Goal: Contribute content: Add original content to the website for others to see

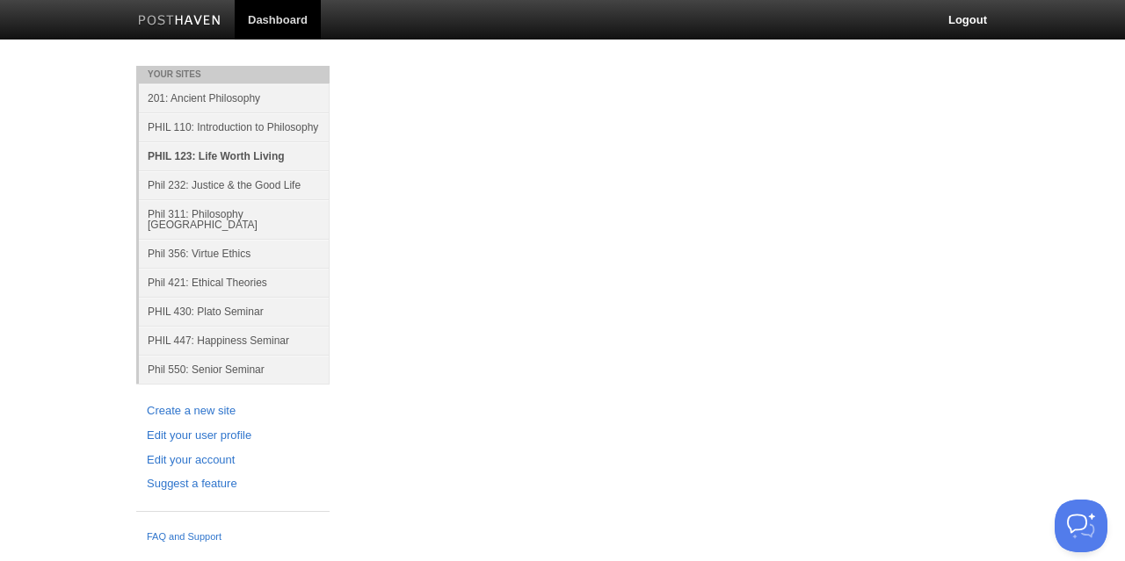
click at [221, 158] on link "PHIL 123: Life Worth Living" at bounding box center [234, 155] width 191 height 29
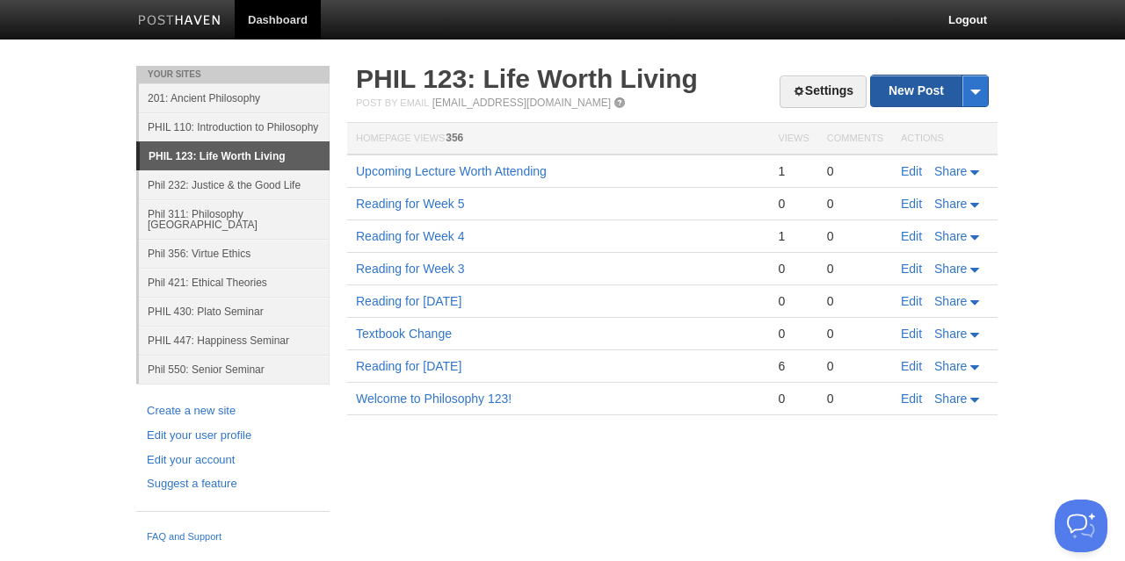
click at [897, 86] on link "New Post" at bounding box center [929, 91] width 117 height 31
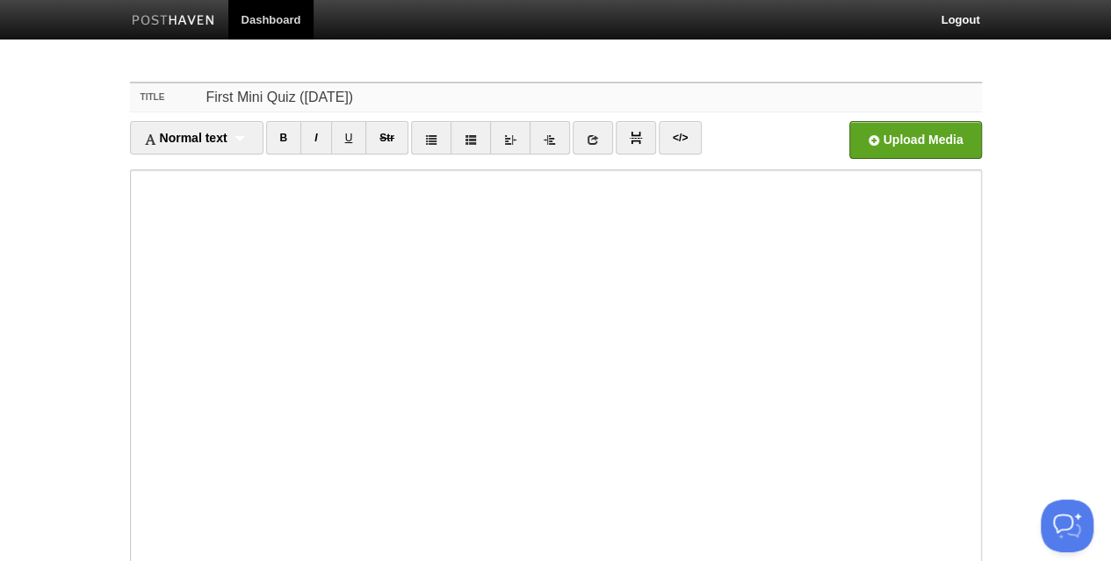
type input "First Mini Quiz ([DATE])"
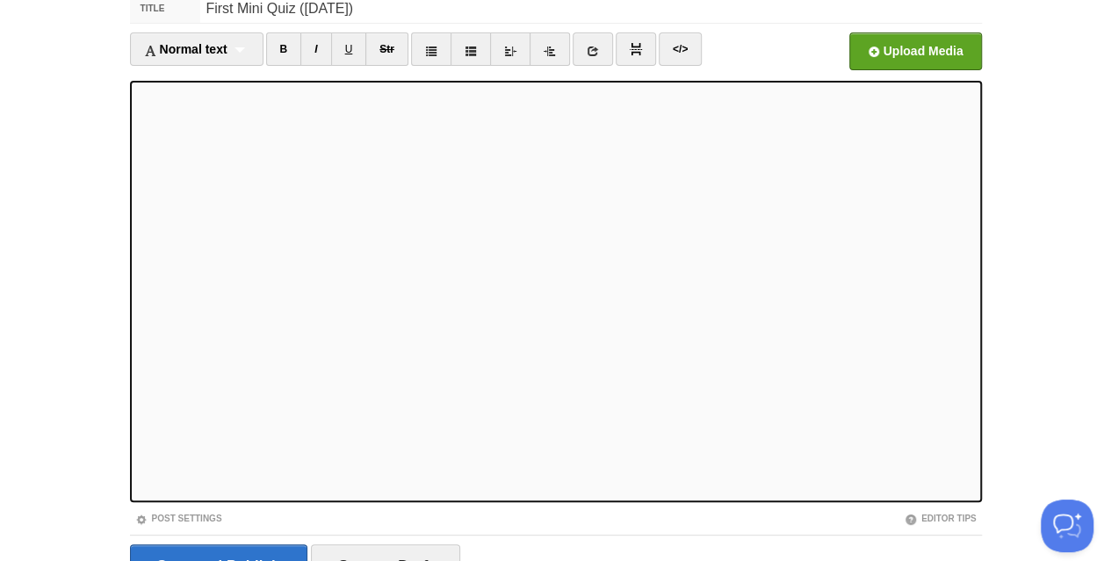
scroll to position [136, 0]
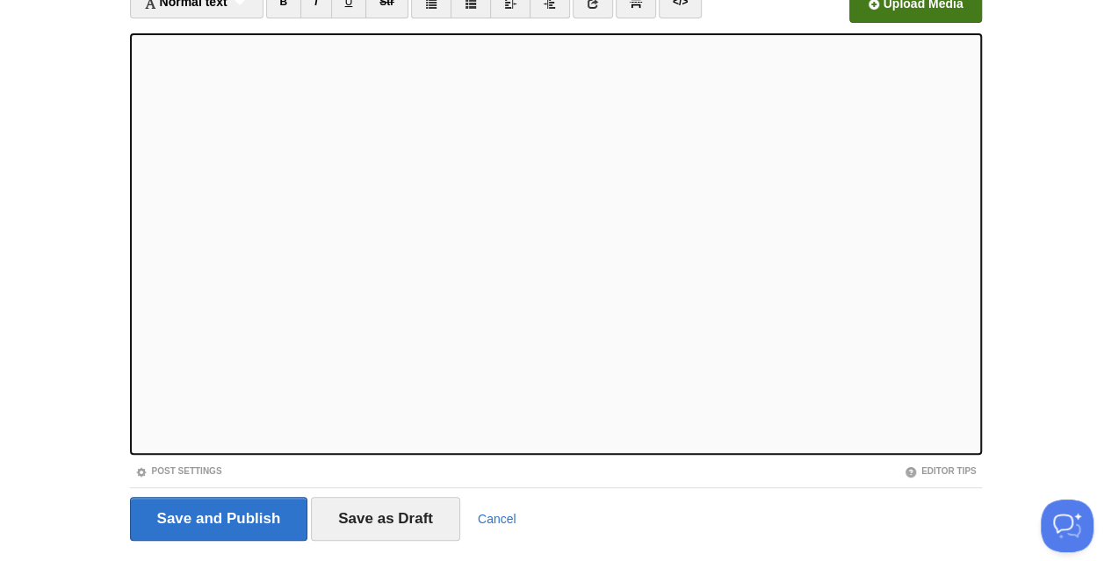
click at [872, 10] on input "file" at bounding box center [385, 9] width 1330 height 90
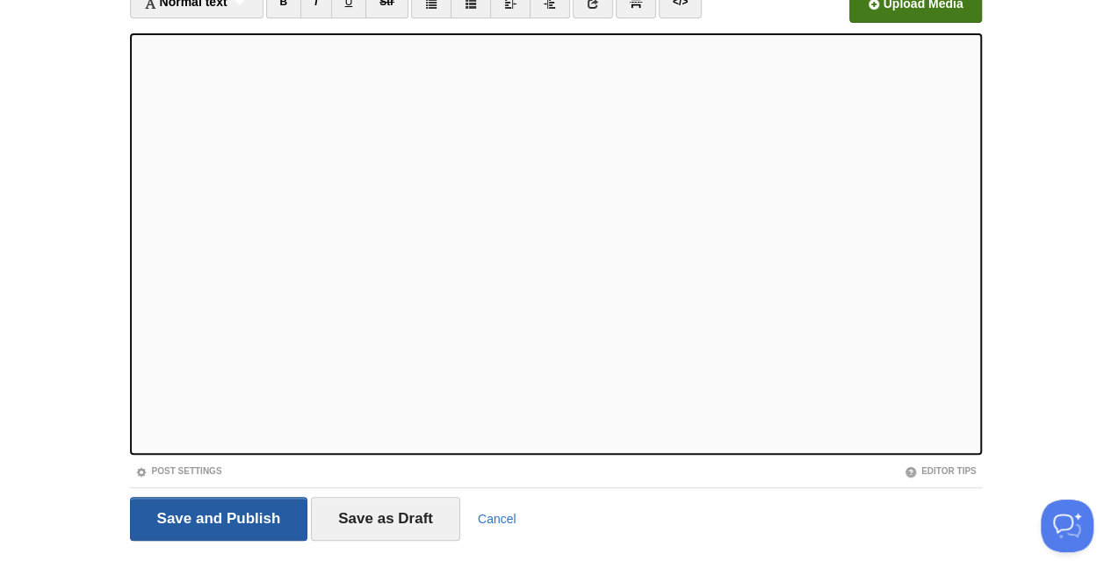
click at [207, 522] on input "Save and Publish" at bounding box center [219, 519] width 178 height 44
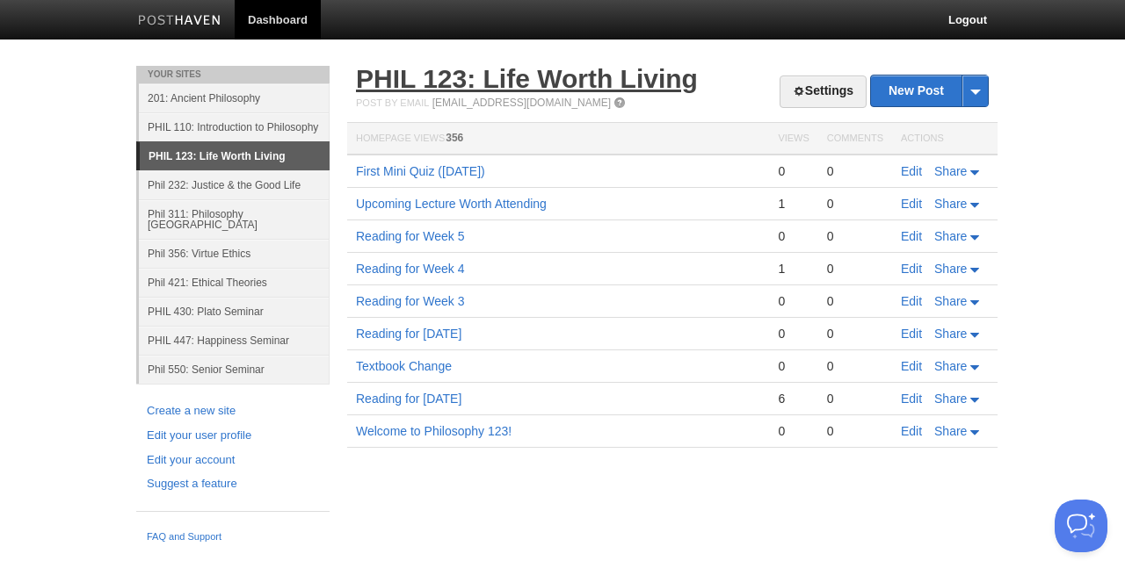
click at [593, 77] on link "PHIL 123: Life Worth Living" at bounding box center [527, 78] width 342 height 29
click at [515, 80] on link "PHIL 123: Life Worth Living" at bounding box center [527, 78] width 342 height 29
click at [914, 171] on link "Edit" at bounding box center [911, 171] width 21 height 14
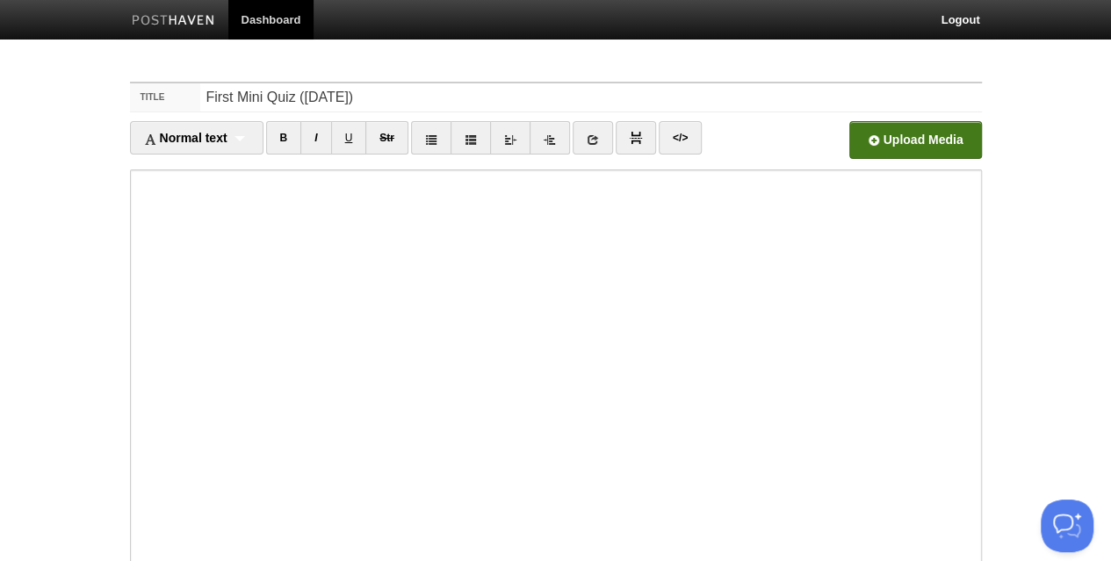
click at [913, 140] on input "file" at bounding box center [385, 145] width 1330 height 90
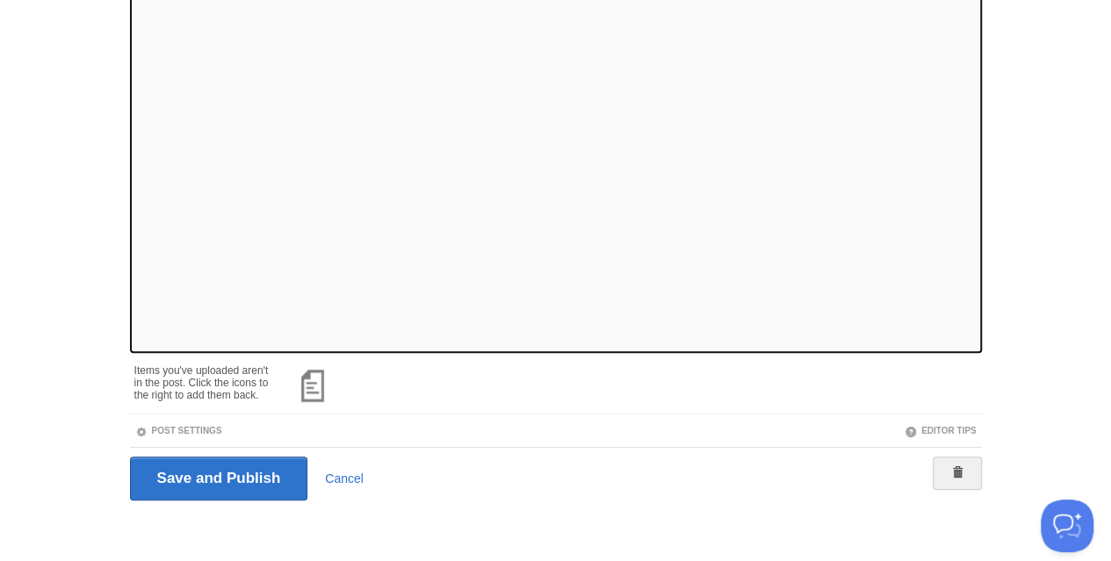
scroll to position [241, 0]
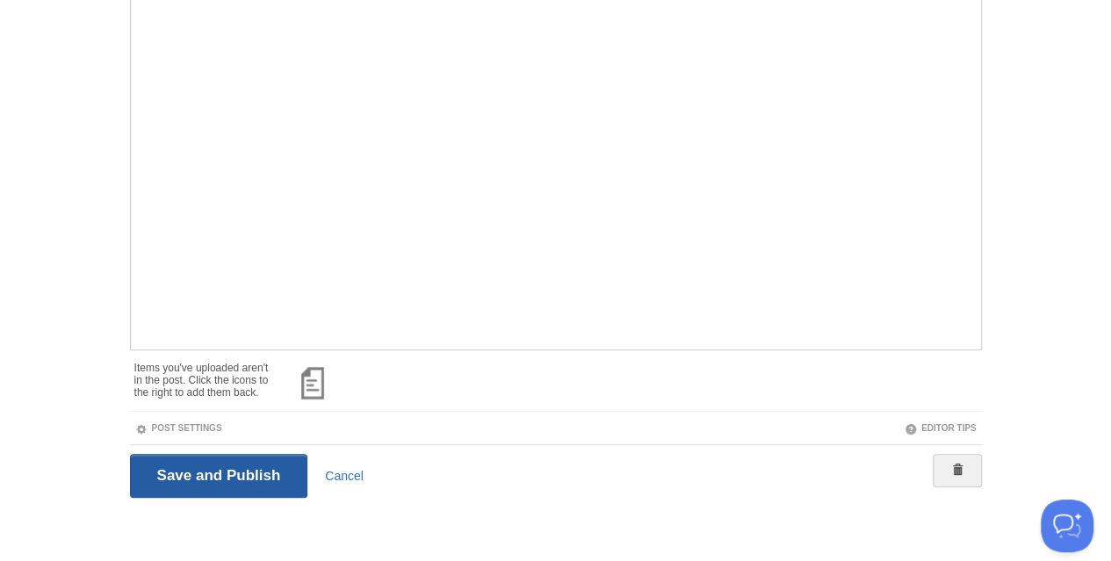
click at [252, 474] on input "Save and Publish" at bounding box center [219, 476] width 178 height 44
